Goal: Task Accomplishment & Management: Manage account settings

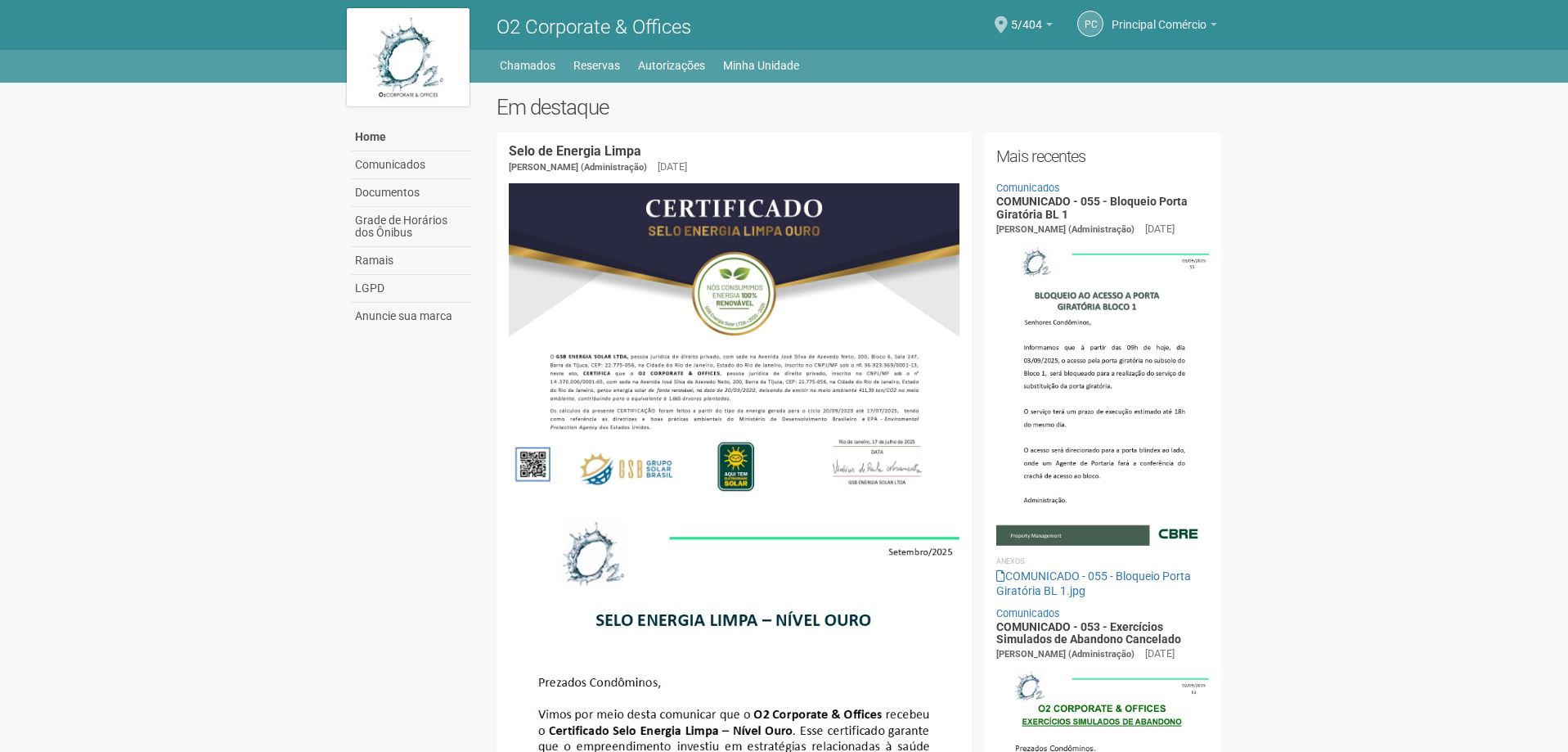
click at [1198, 21] on span "Principal Comércio" at bounding box center [1159, 17] width 95 height 29
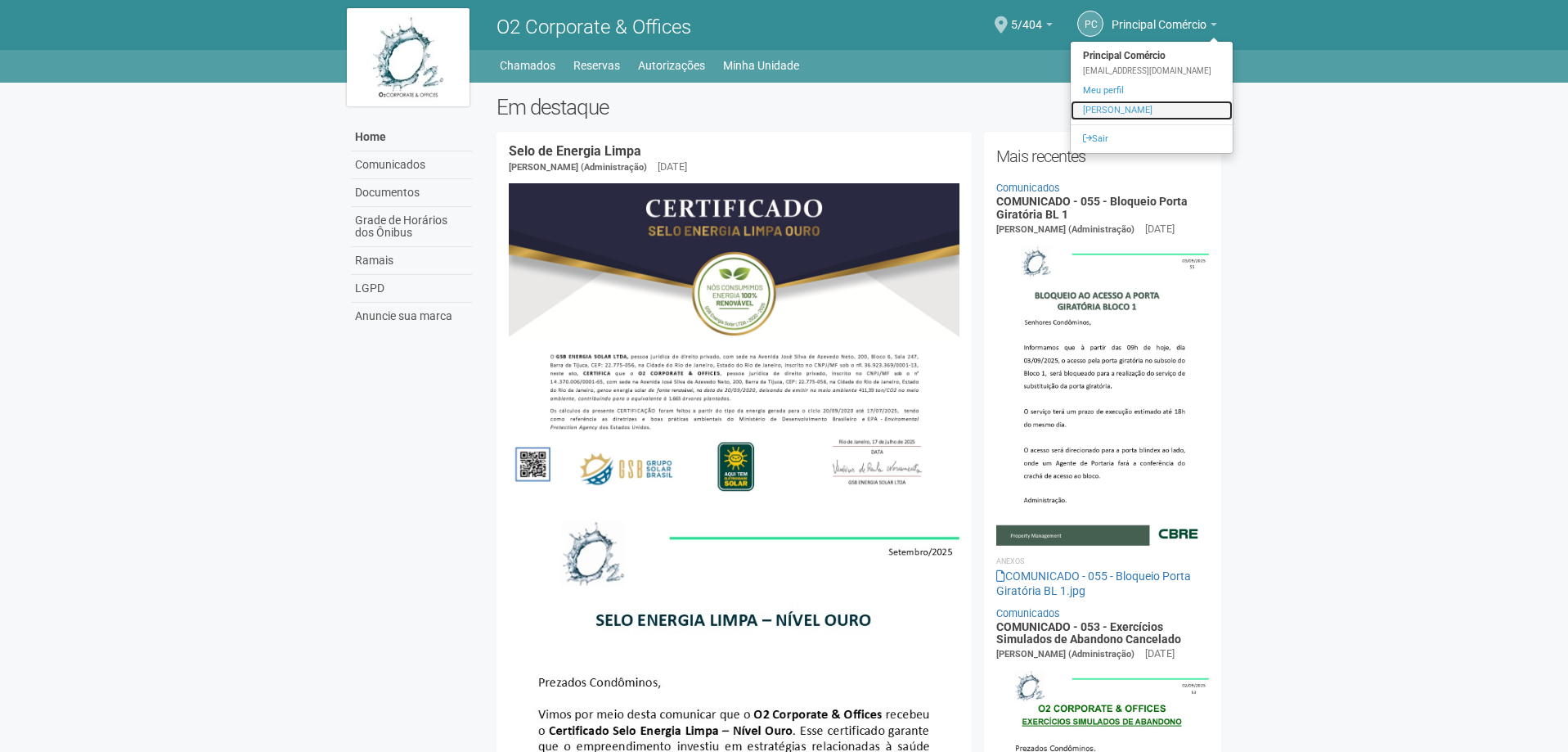
click at [1121, 110] on link "Alterar senha" at bounding box center [1152, 110] width 162 height 19
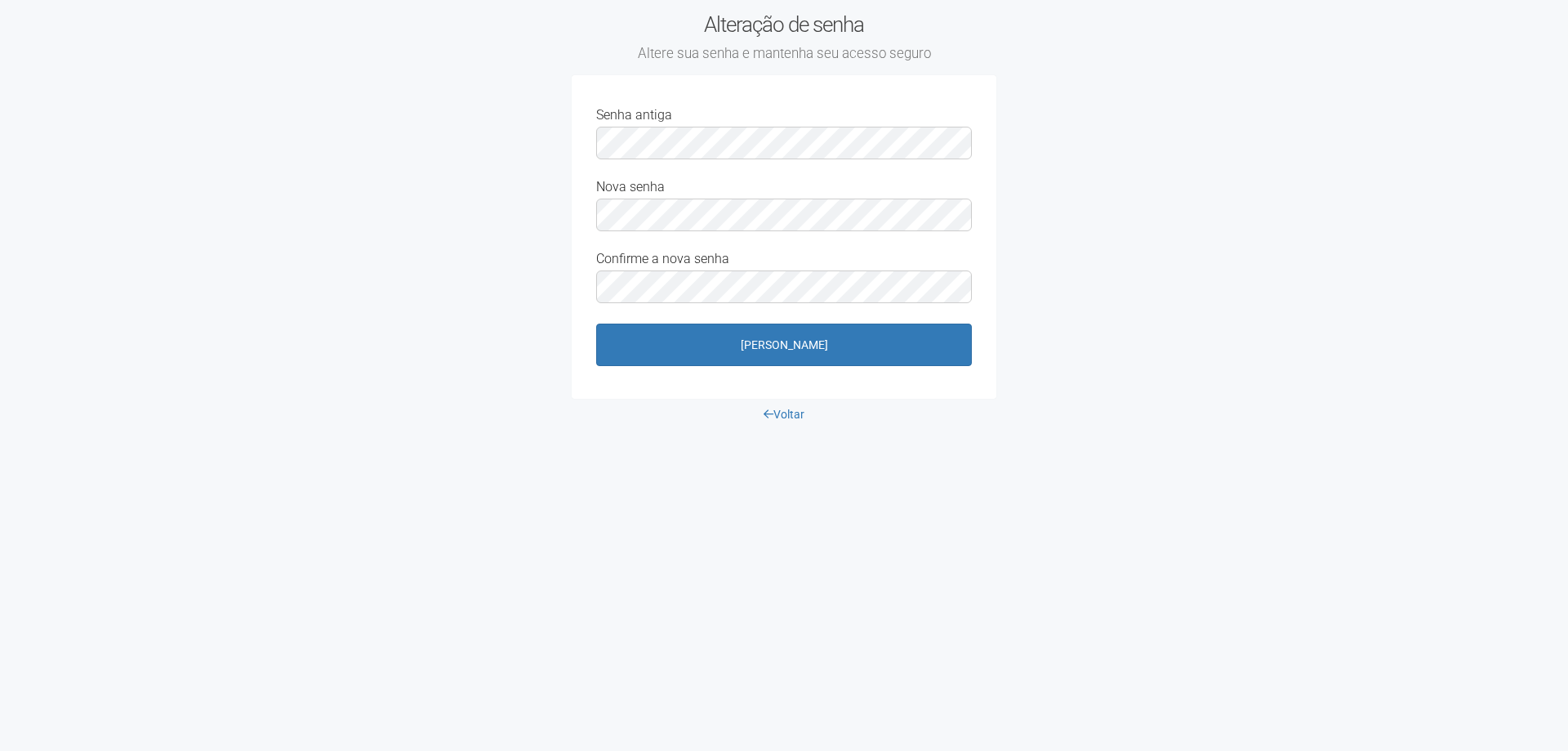
click at [645, 267] on div "Confirme a nova senha" at bounding box center [783, 278] width 375 height 55
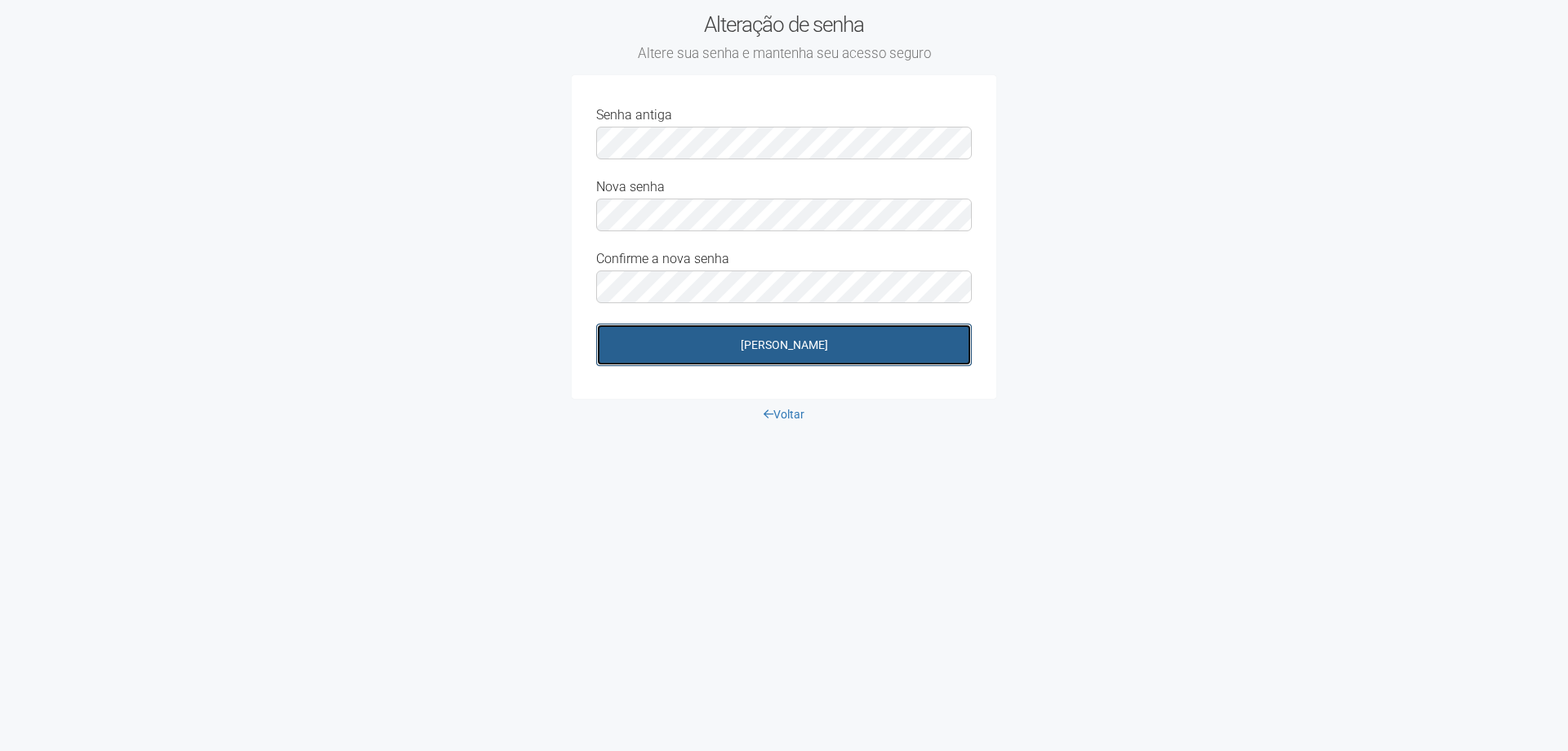
click at [738, 340] on button "[PERSON_NAME]" at bounding box center [783, 345] width 375 height 43
